Goal: Task Accomplishment & Management: Manage account settings

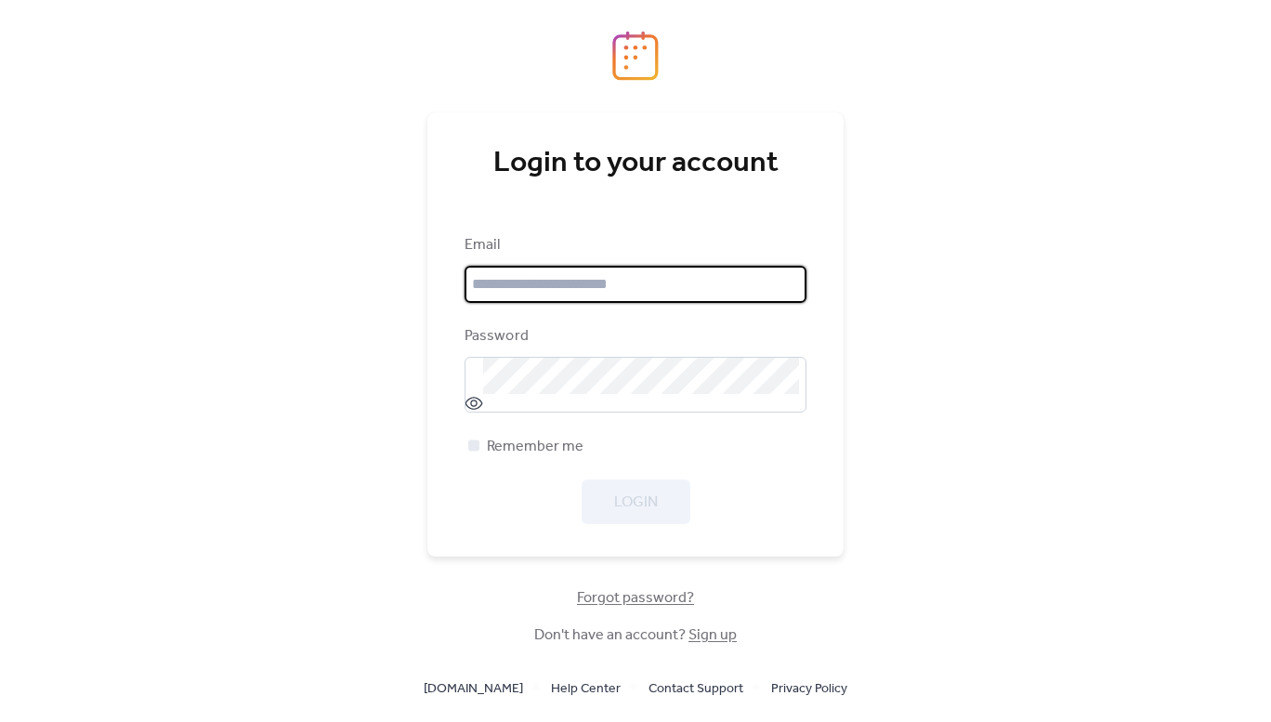
type input "**********"
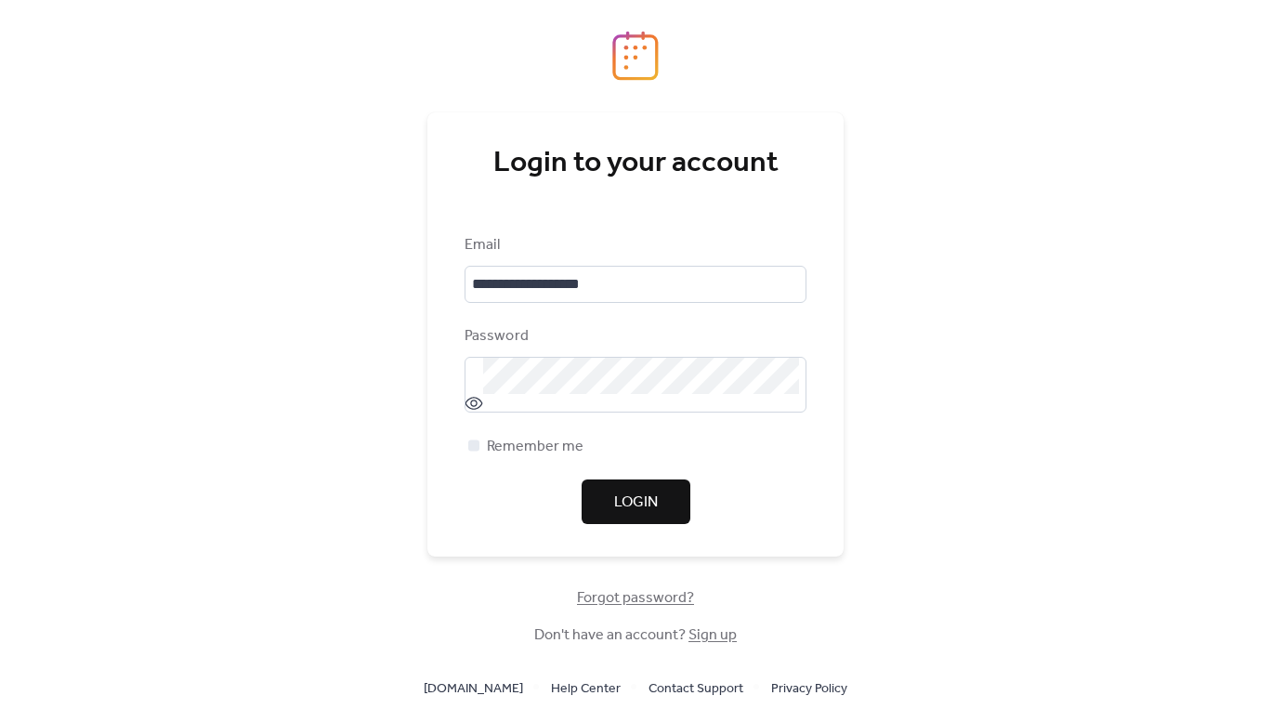
click at [648, 510] on span "Login" at bounding box center [636, 502] width 44 height 22
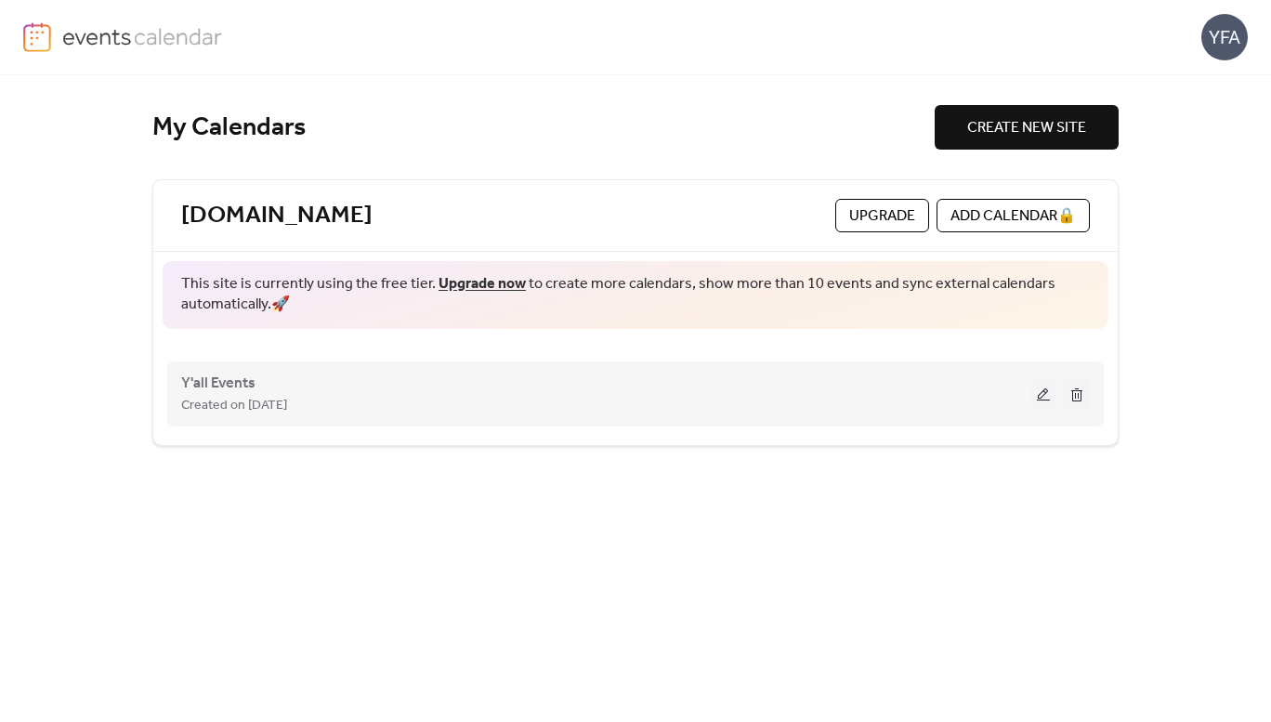
click at [1046, 399] on button at bounding box center [1043, 394] width 26 height 28
